Goal: Transaction & Acquisition: Register for event/course

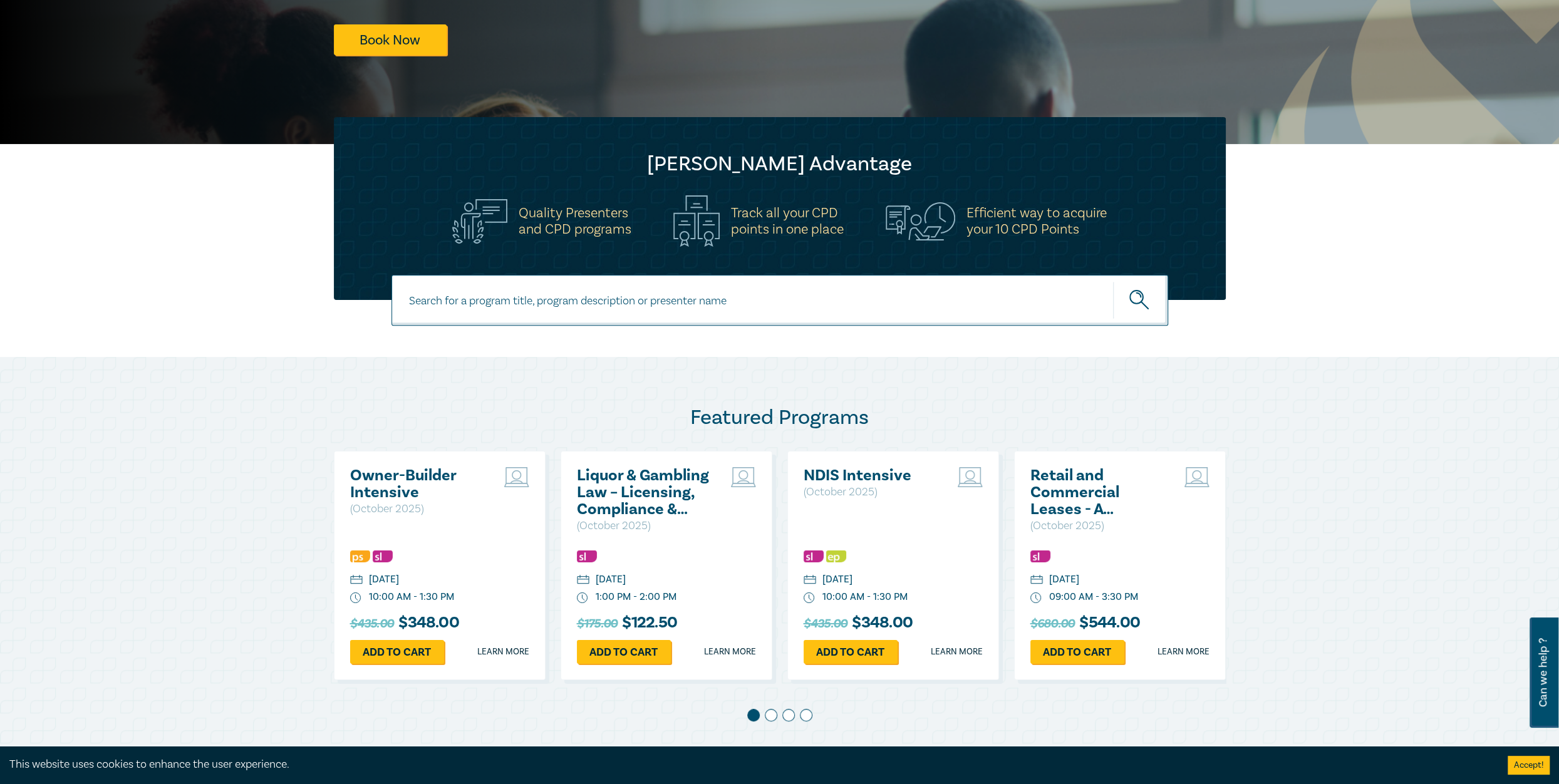
scroll to position [313, 0]
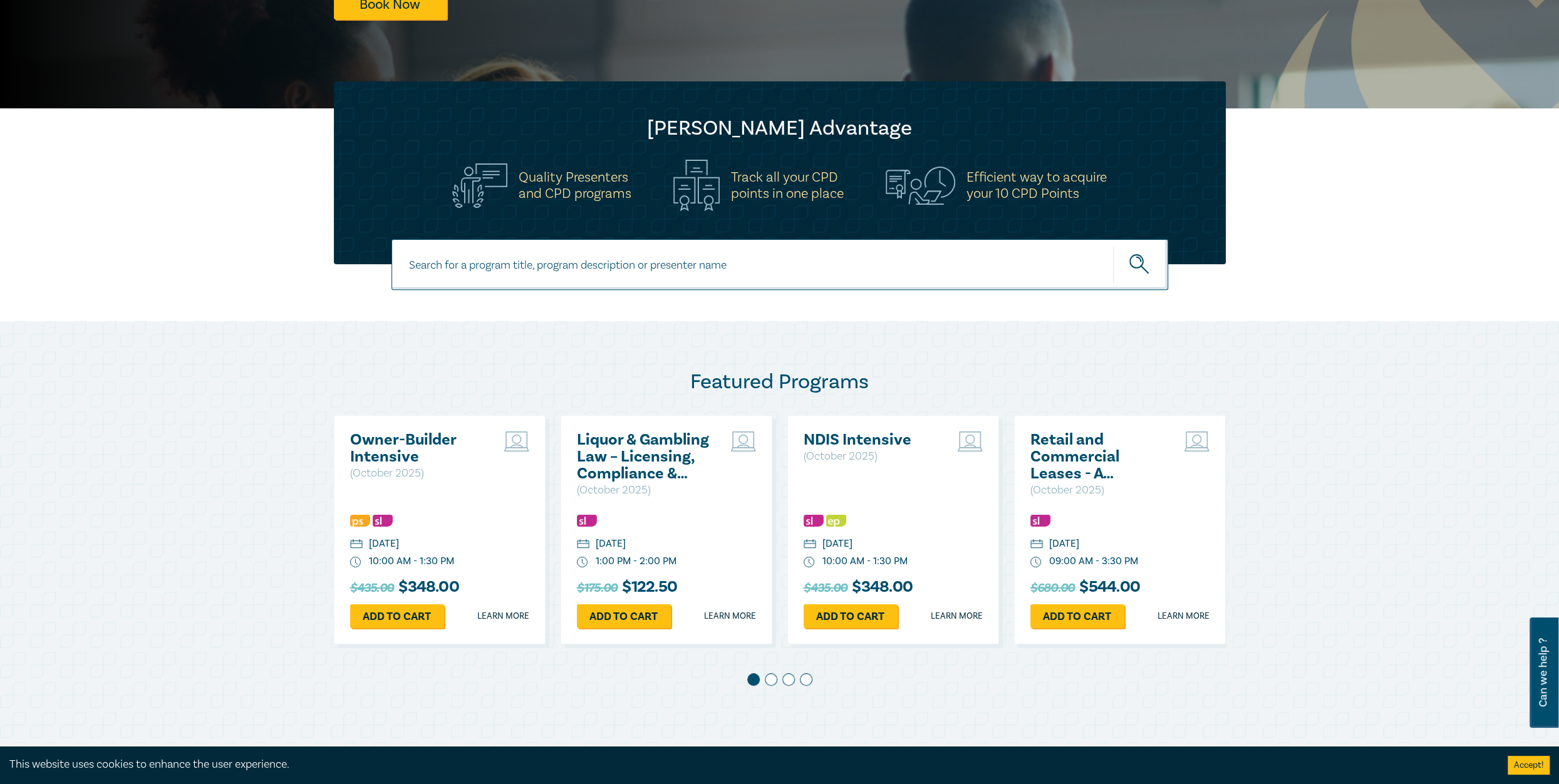
click at [773, 679] on span at bounding box center [771, 679] width 13 height 13
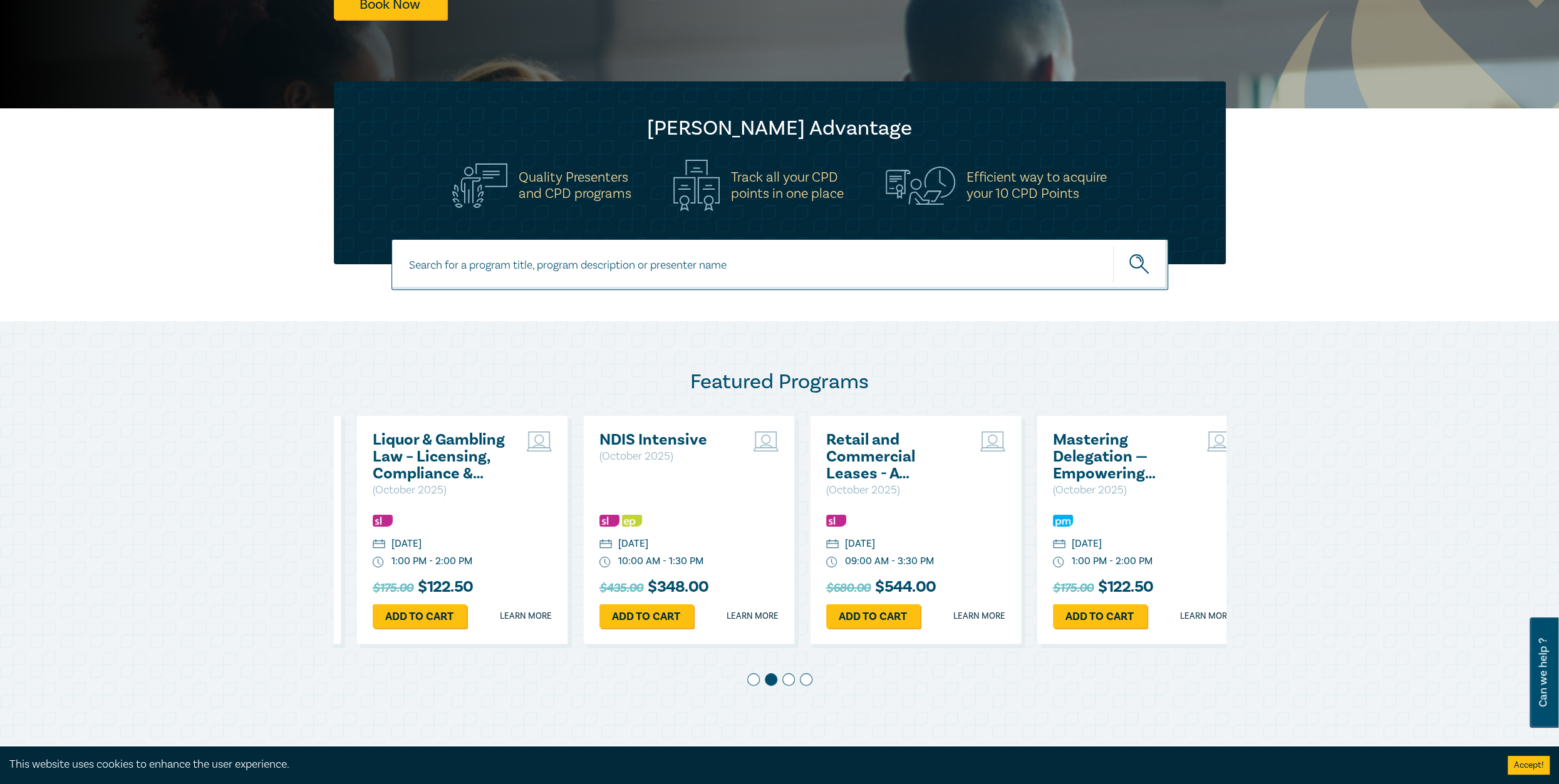
scroll to position [0, 227]
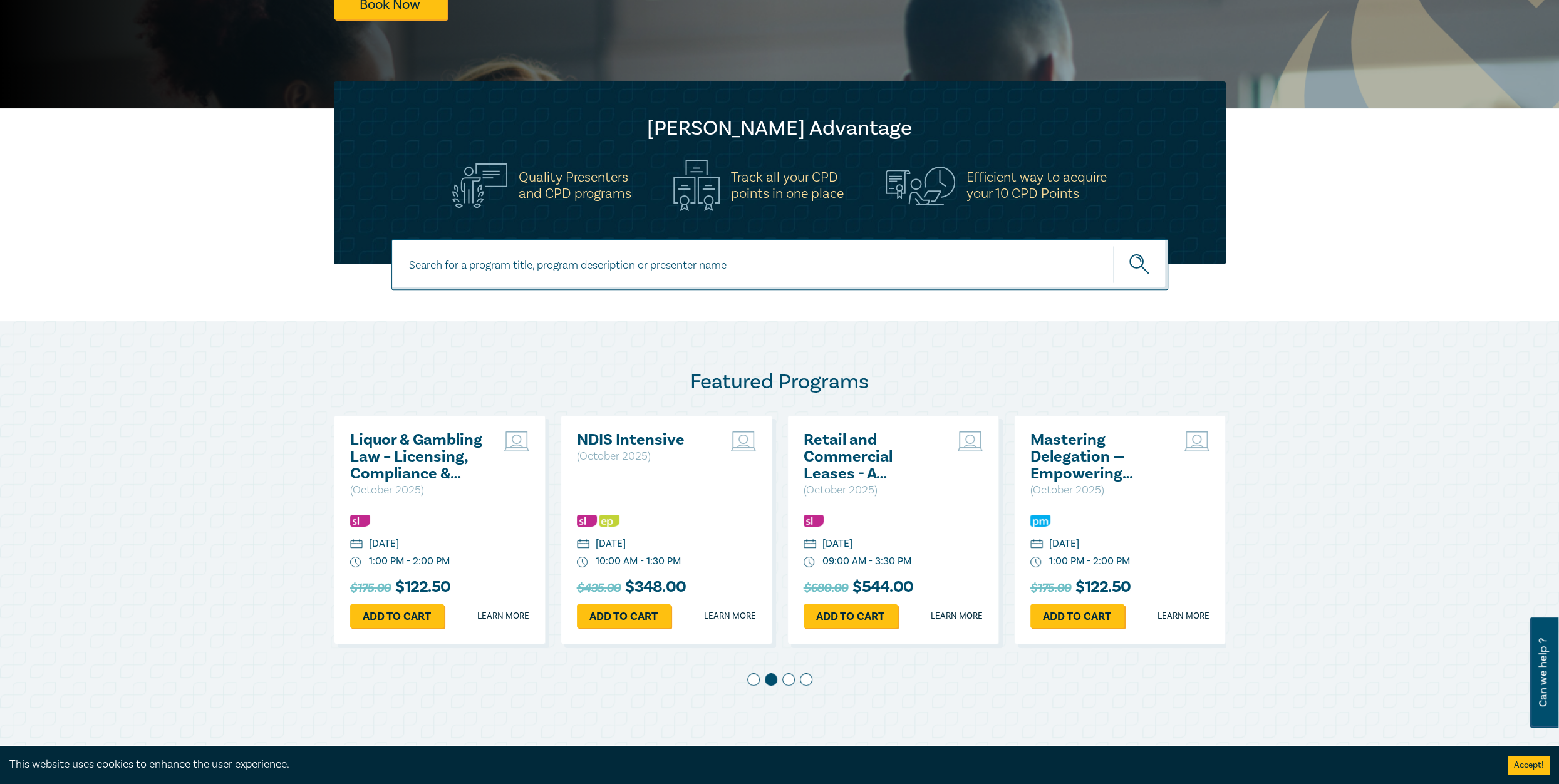
click at [785, 680] on span at bounding box center [789, 679] width 13 height 13
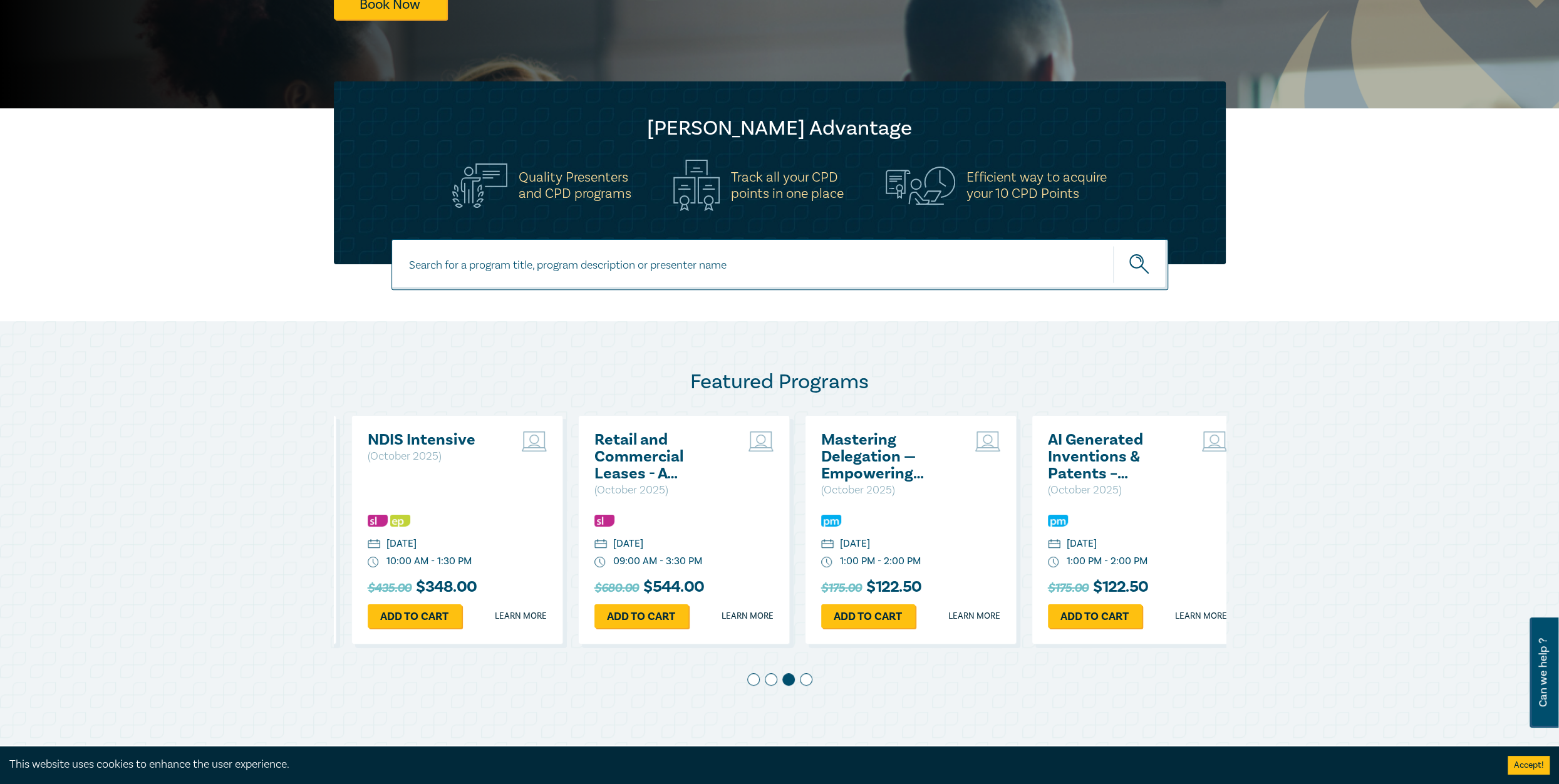
scroll to position [0, 453]
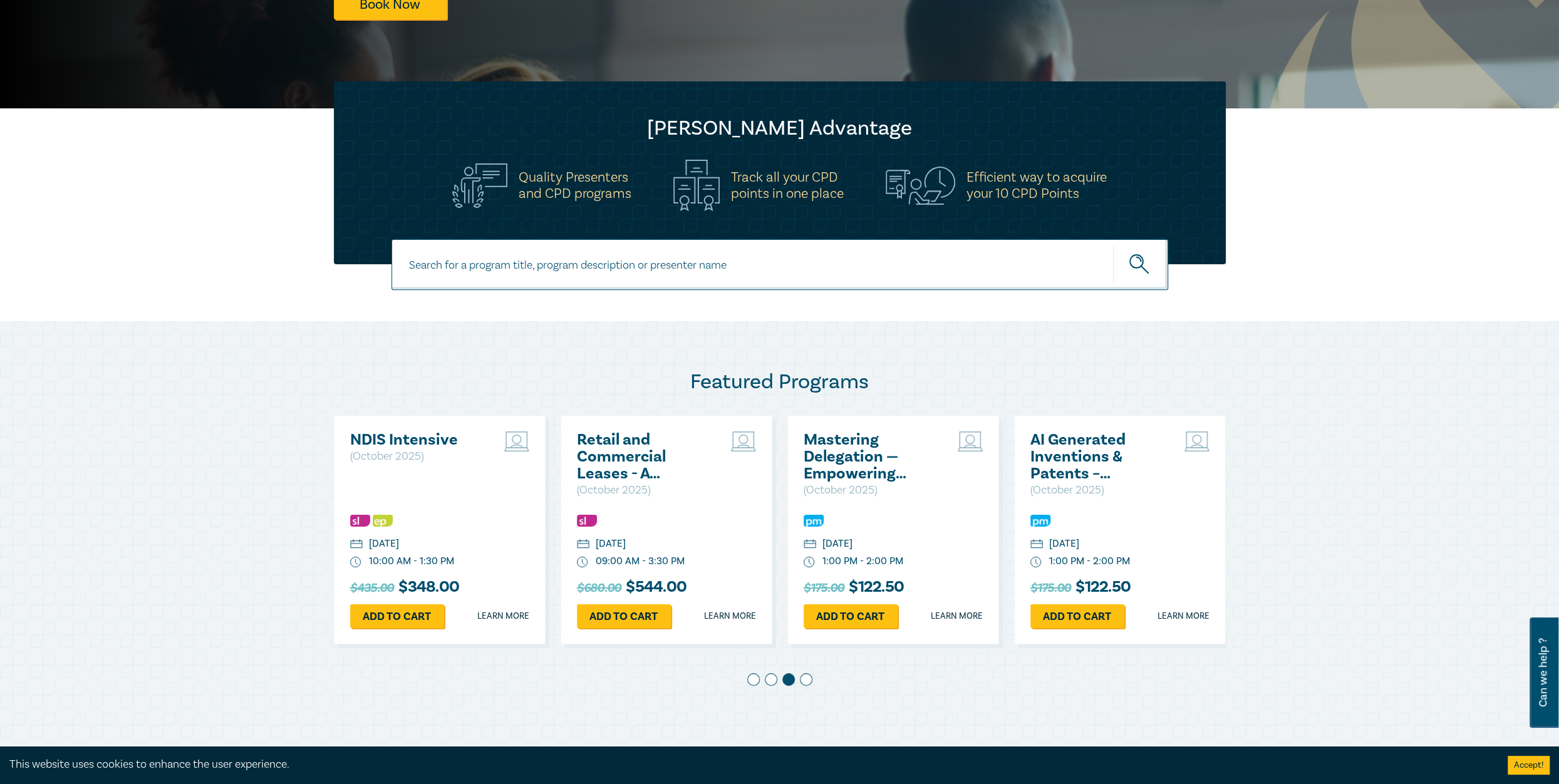
click at [805, 680] on span at bounding box center [806, 679] width 13 height 13
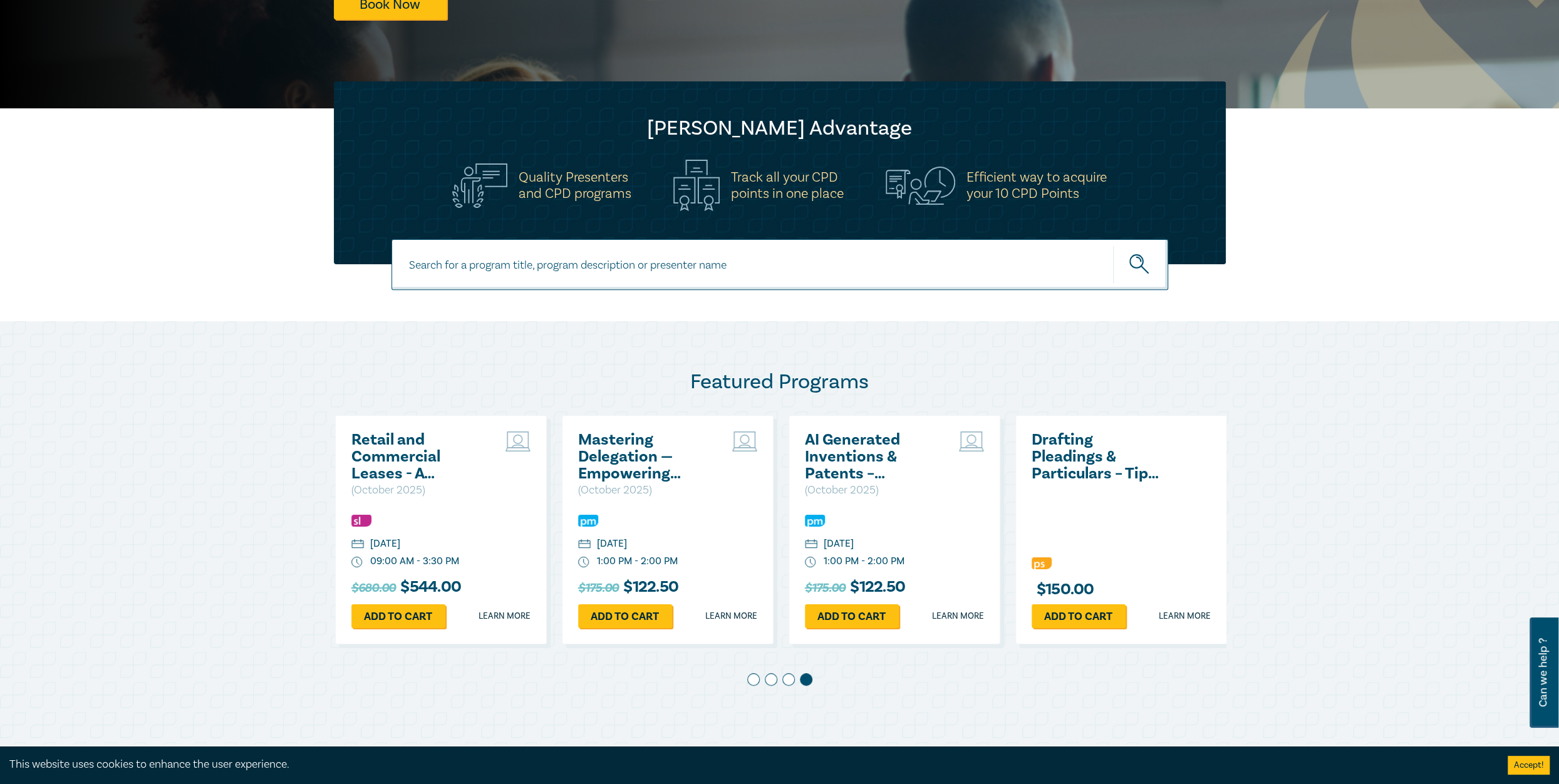
scroll to position [0, 680]
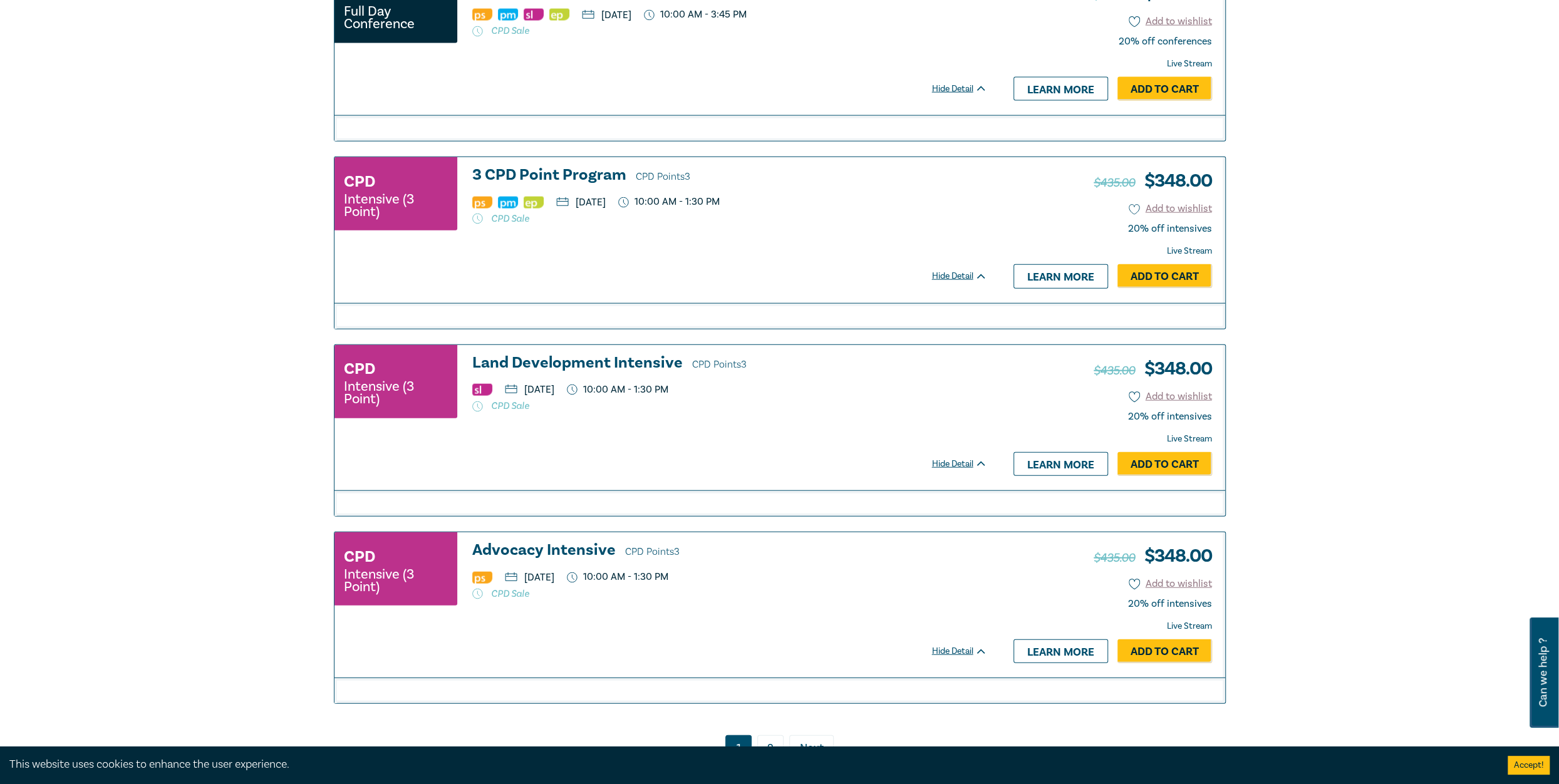
scroll to position [2880, 0]
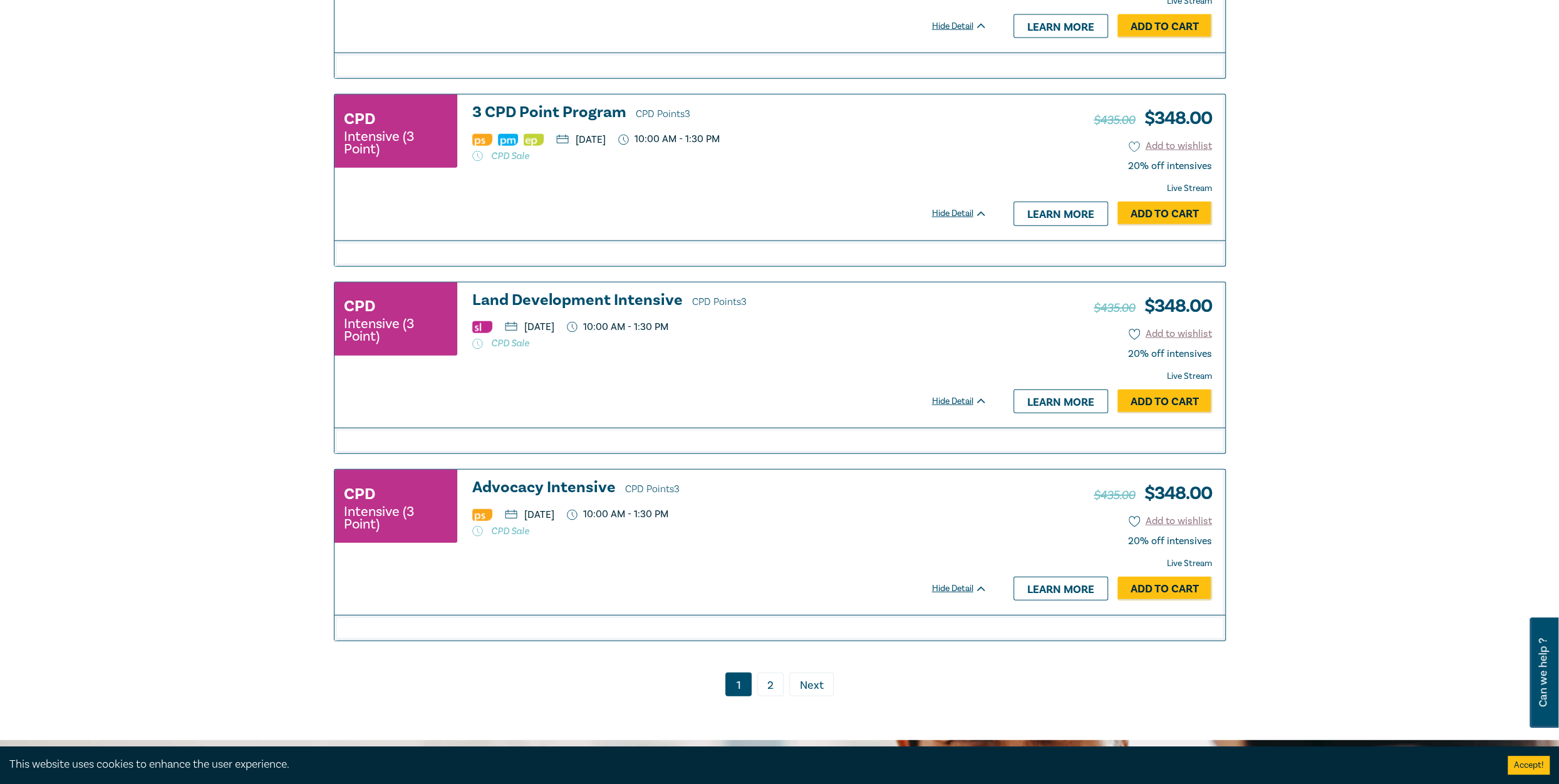
click at [767, 673] on link "2" at bounding box center [770, 684] width 27 height 24
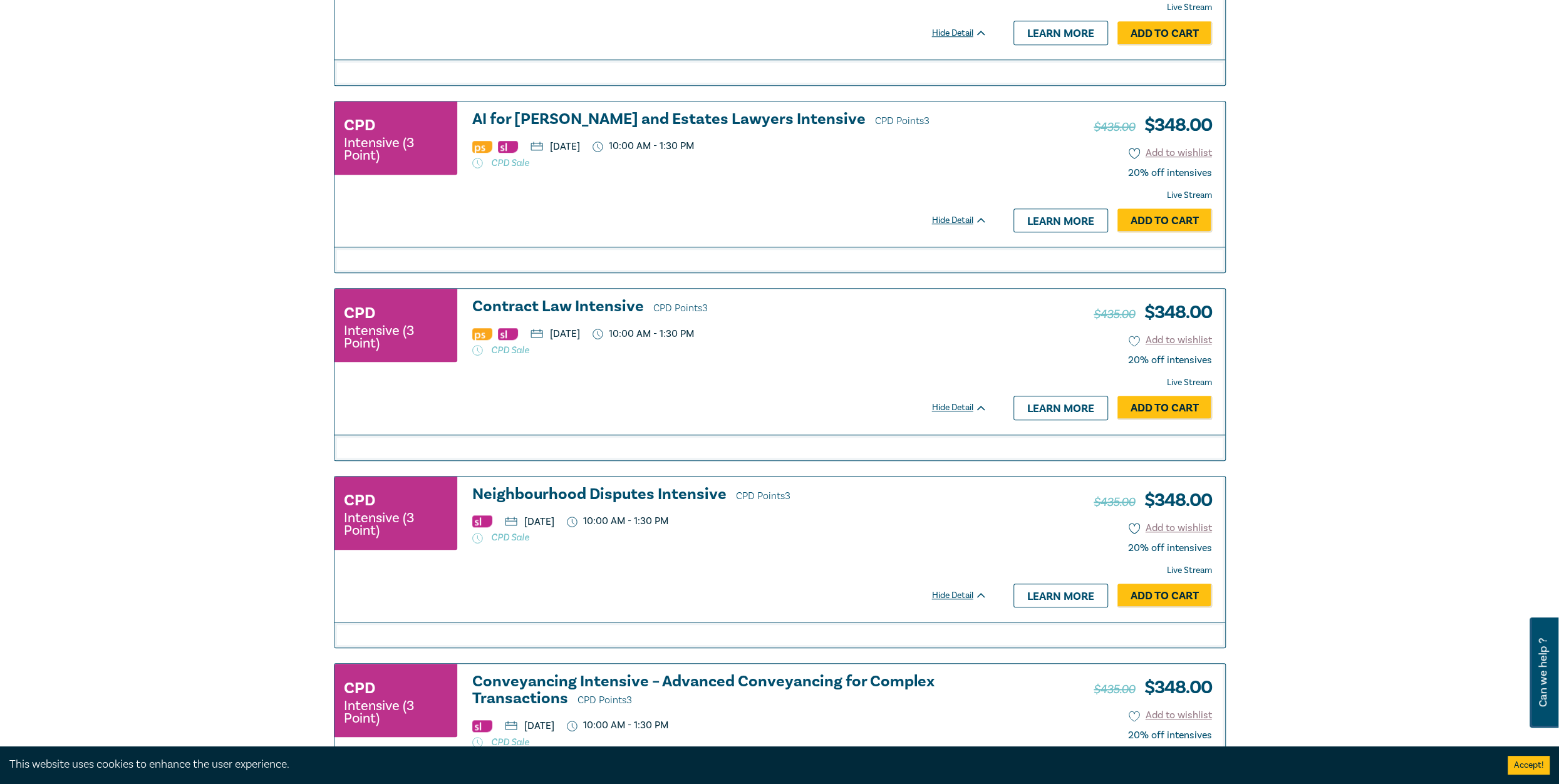
scroll to position [957, 0]
